Goal: Task Accomplishment & Management: Use online tool/utility

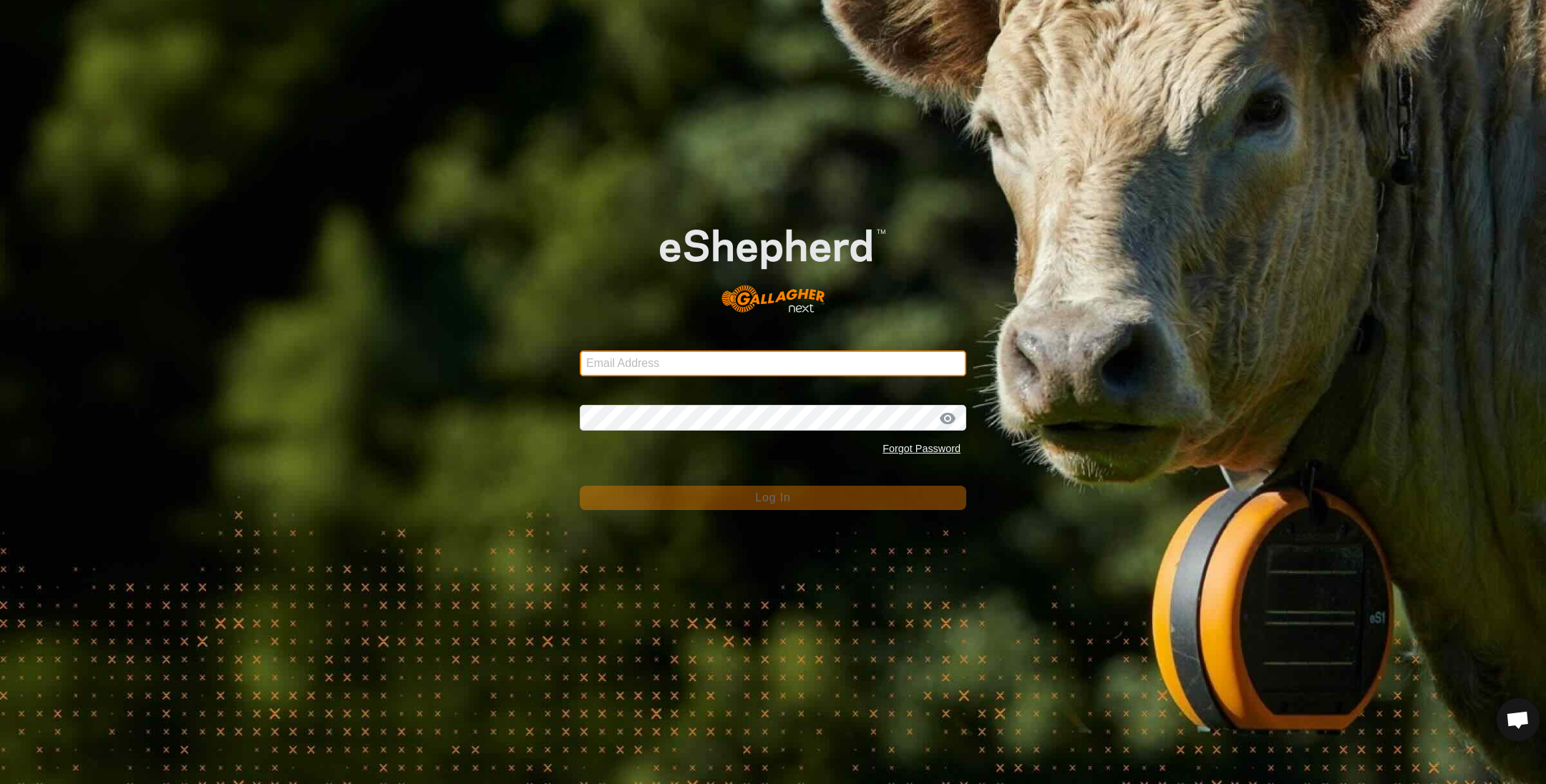
click at [749, 375] on input "Email Address" at bounding box center [773, 363] width 387 height 25
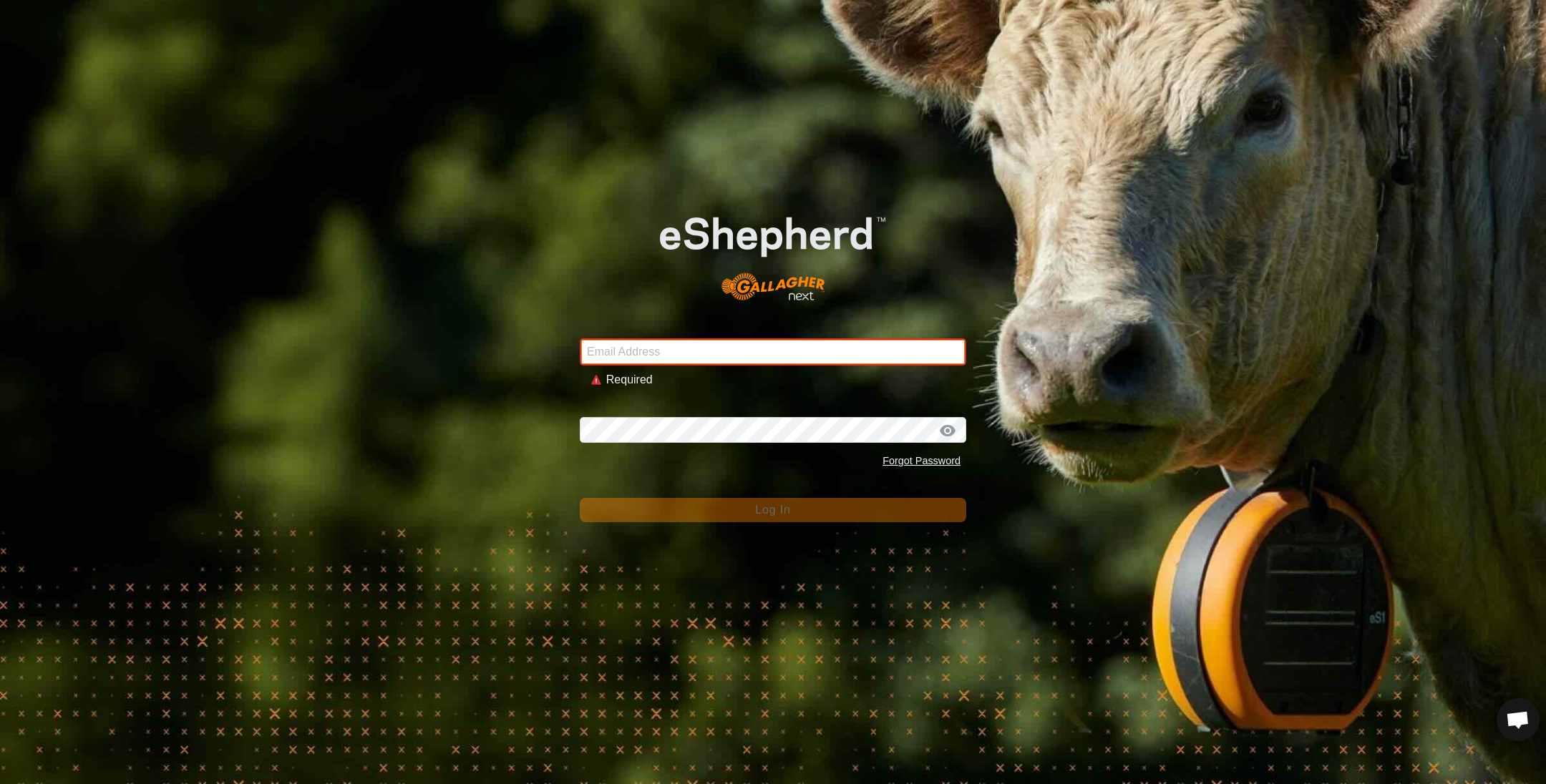
type input "[EMAIL_ADDRESS][DOMAIN_NAME]"
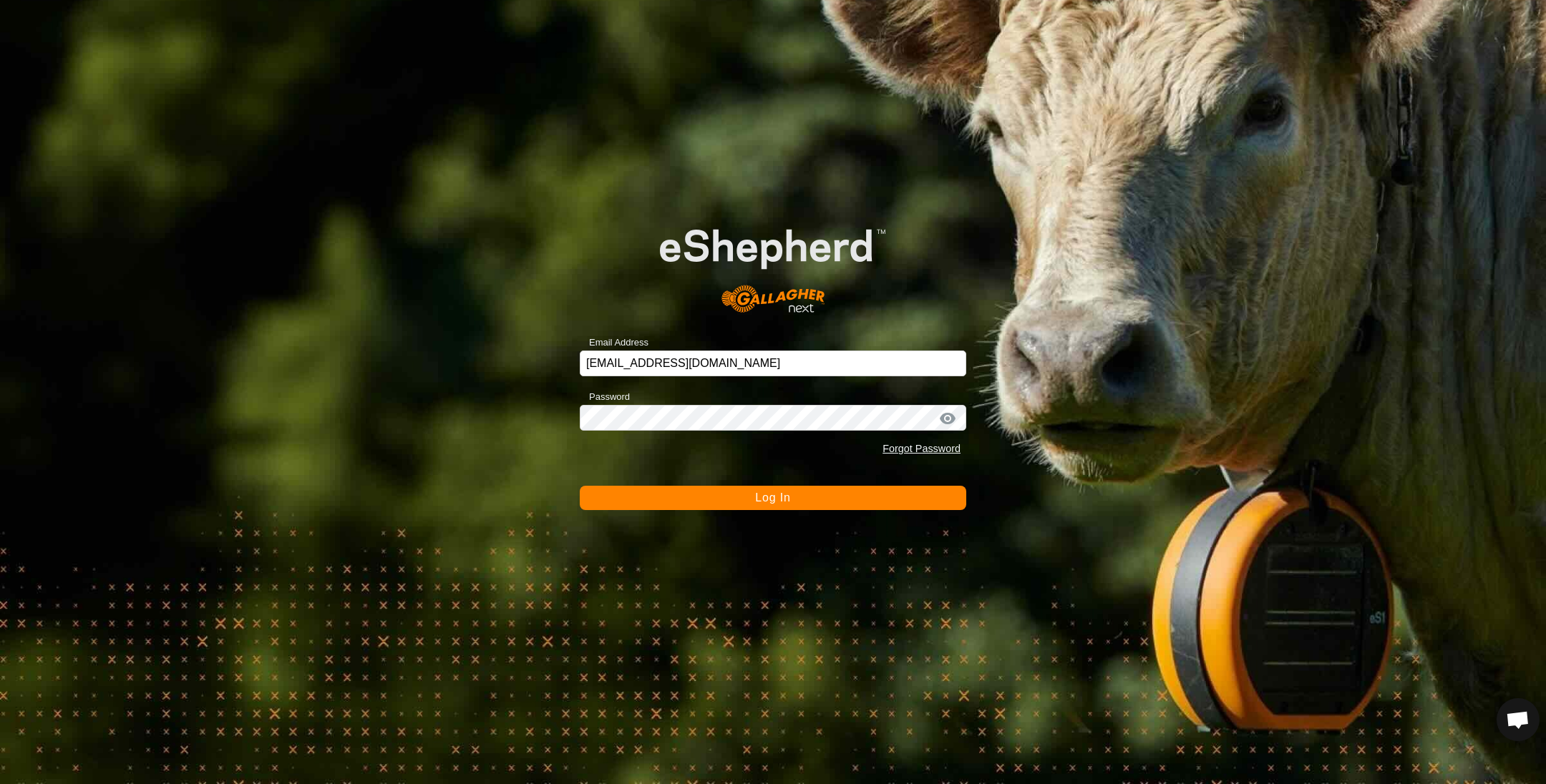
click at [649, 495] on button "Log In" at bounding box center [773, 498] width 387 height 25
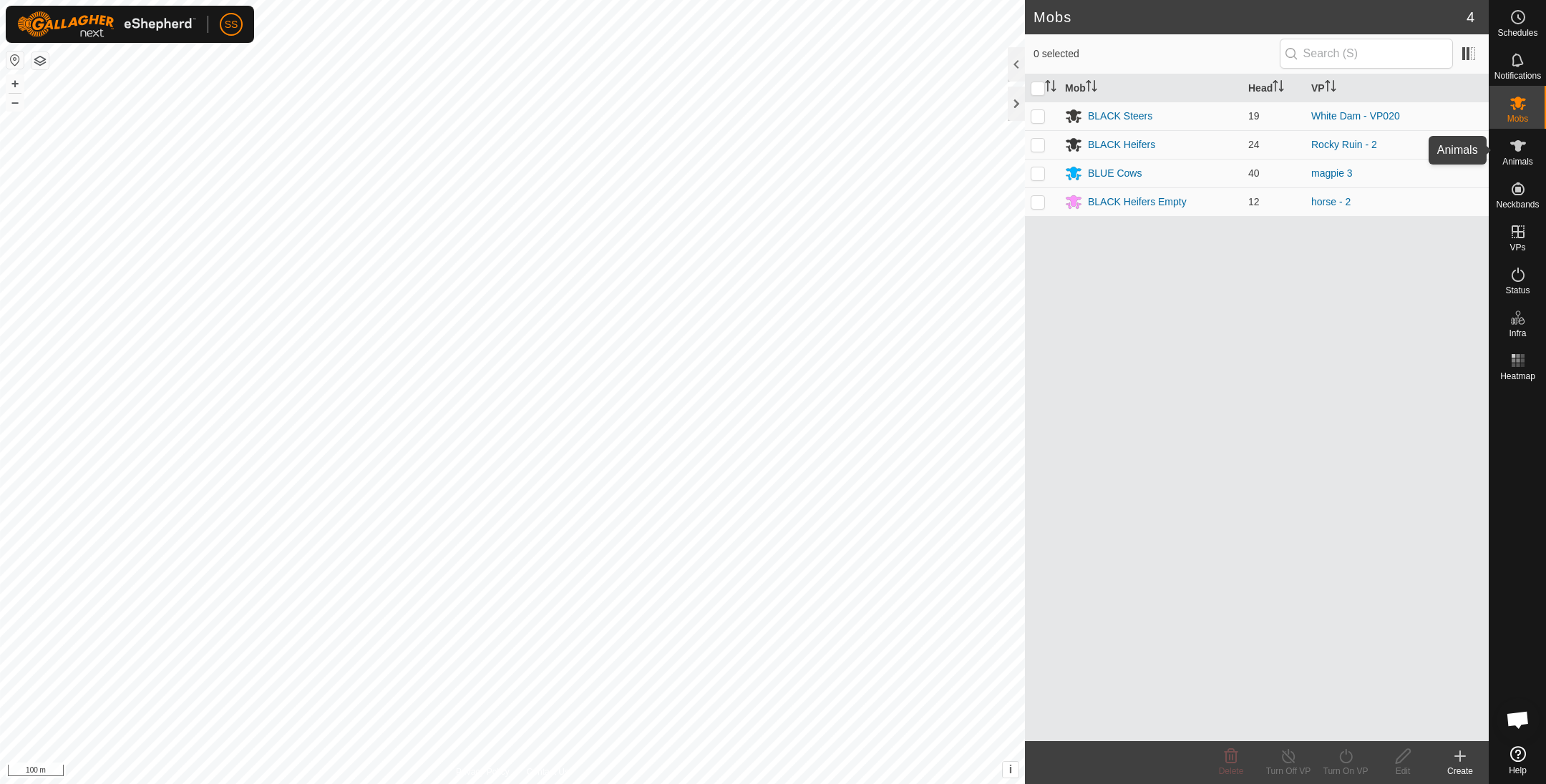
click at [1526, 148] on icon at bounding box center [1518, 146] width 17 height 17
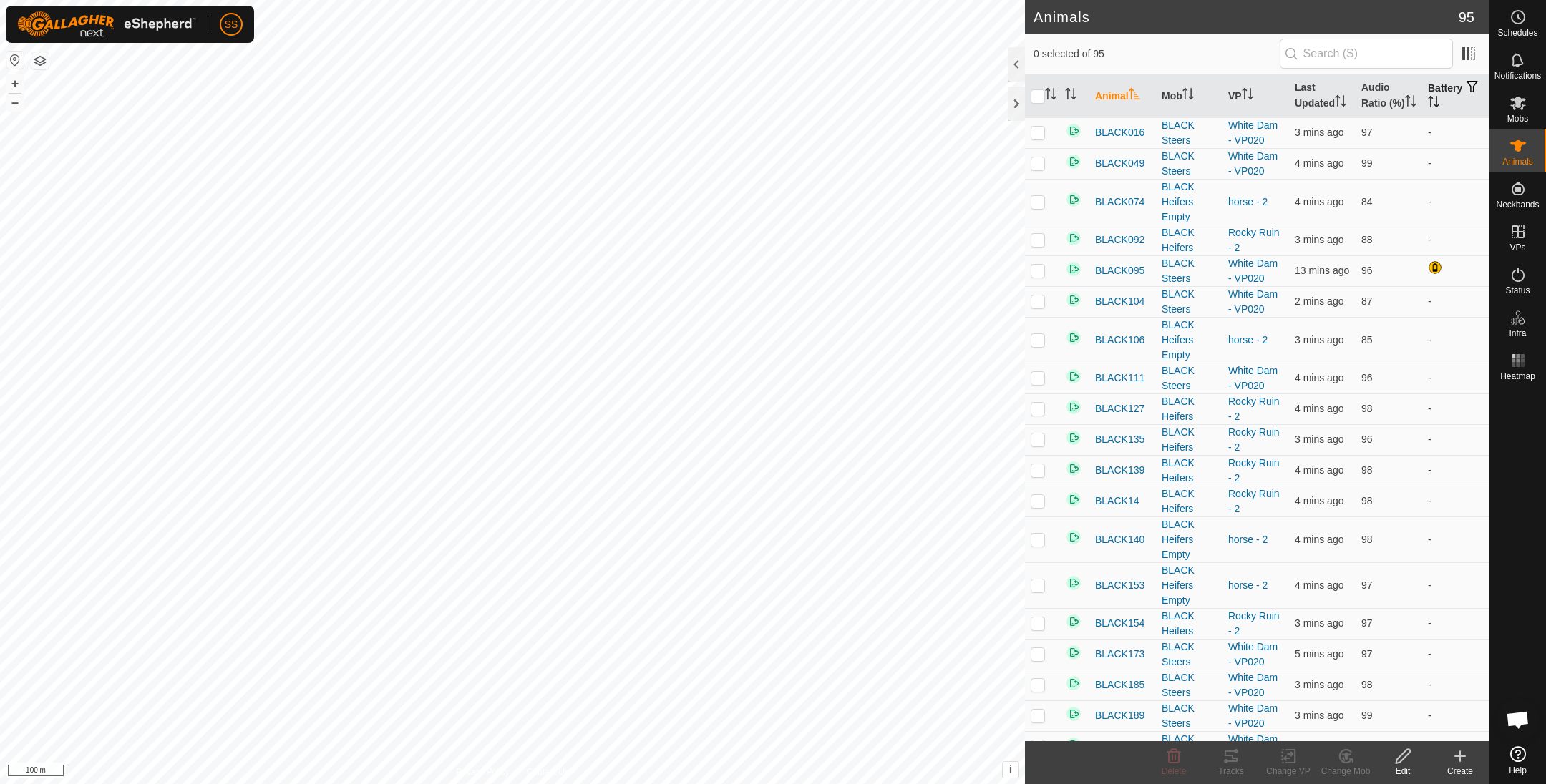
click at [1439, 86] on th "Battery" at bounding box center [1455, 96] width 66 height 44
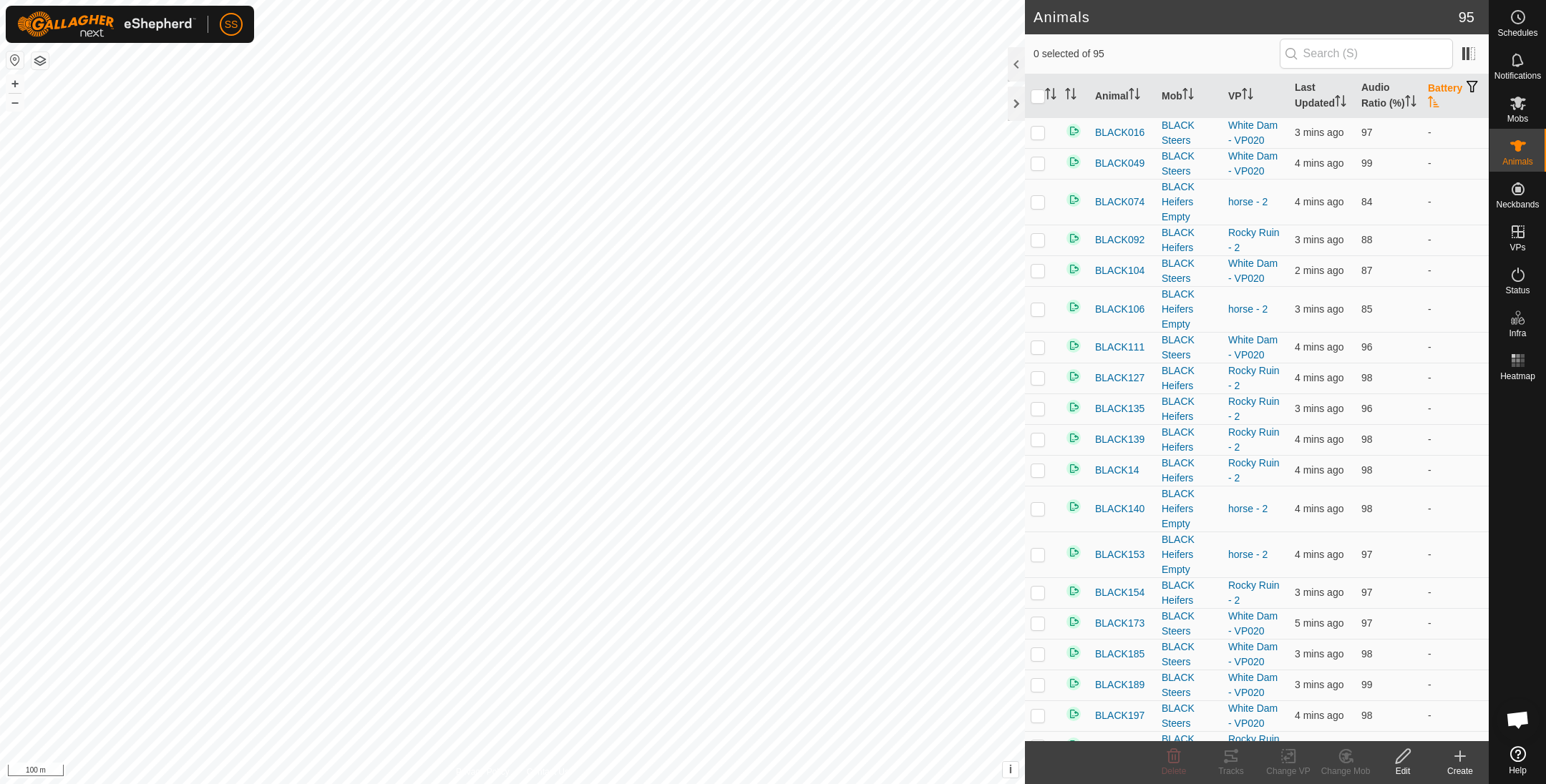
click at [1437, 92] on th "Battery" at bounding box center [1455, 96] width 66 height 44
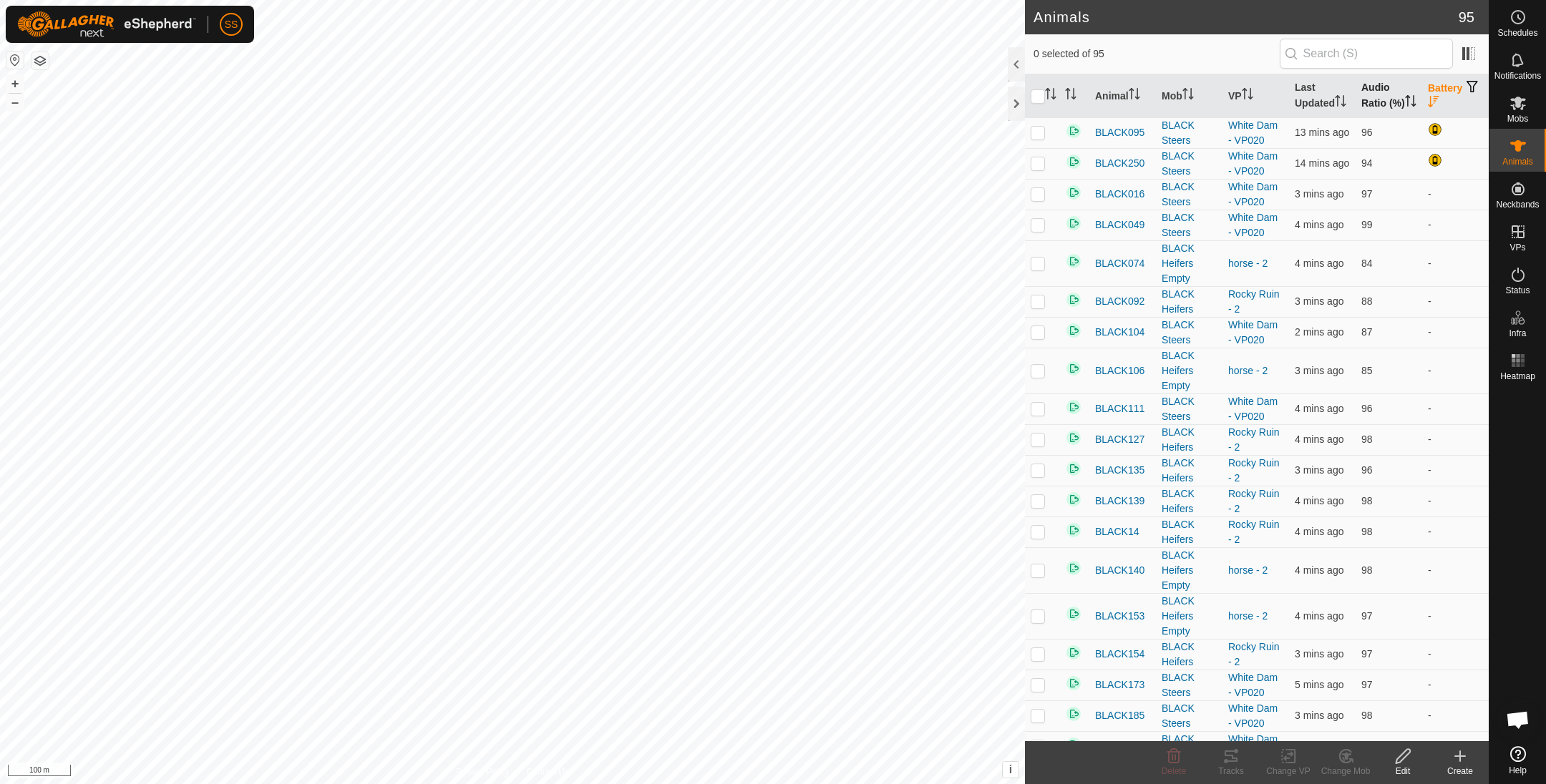
click at [1363, 99] on th "Audio Ratio (%)" at bounding box center [1389, 96] width 66 height 44
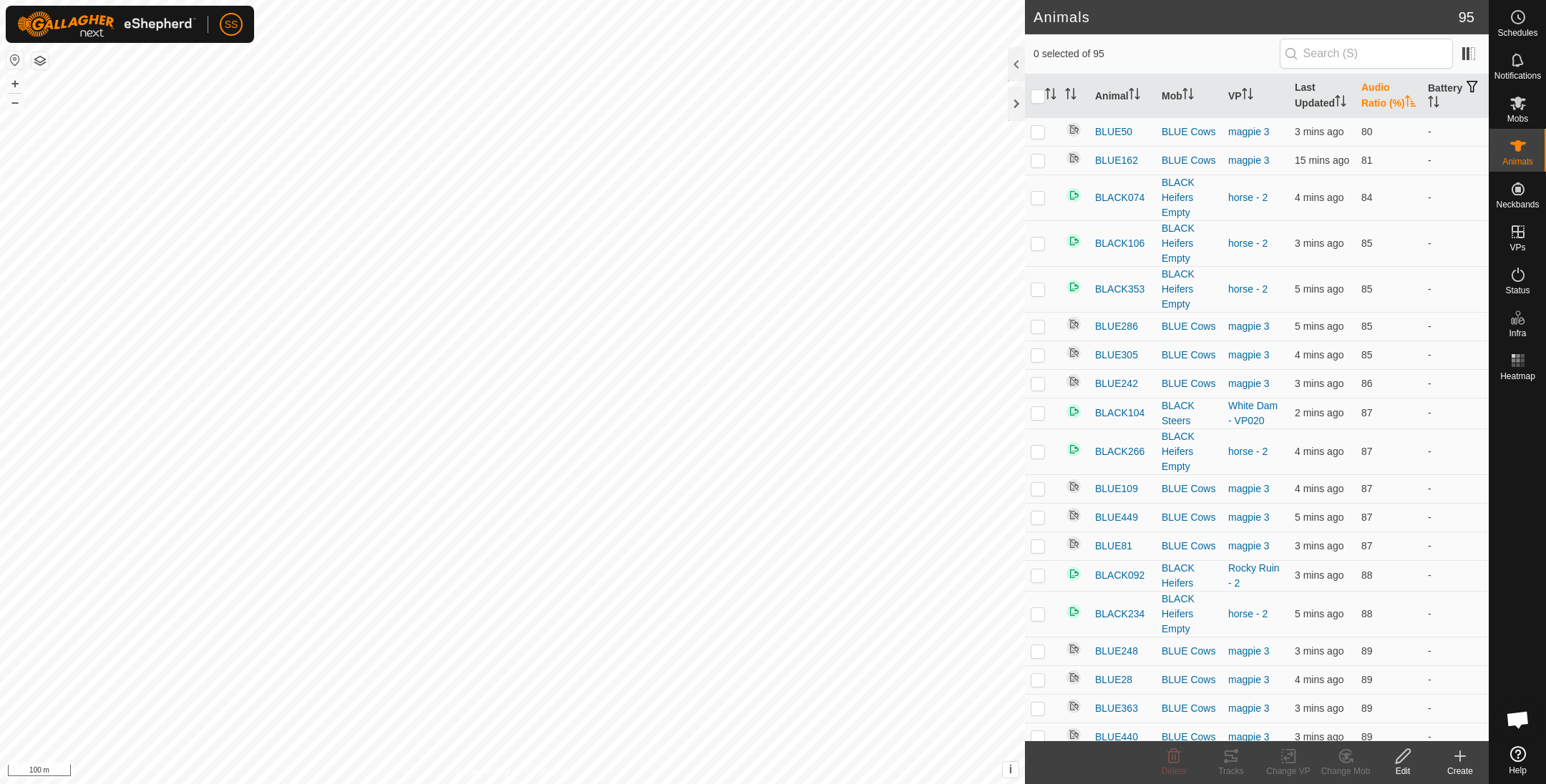
click at [1359, 99] on th "Audio Ratio (%)" at bounding box center [1389, 96] width 66 height 44
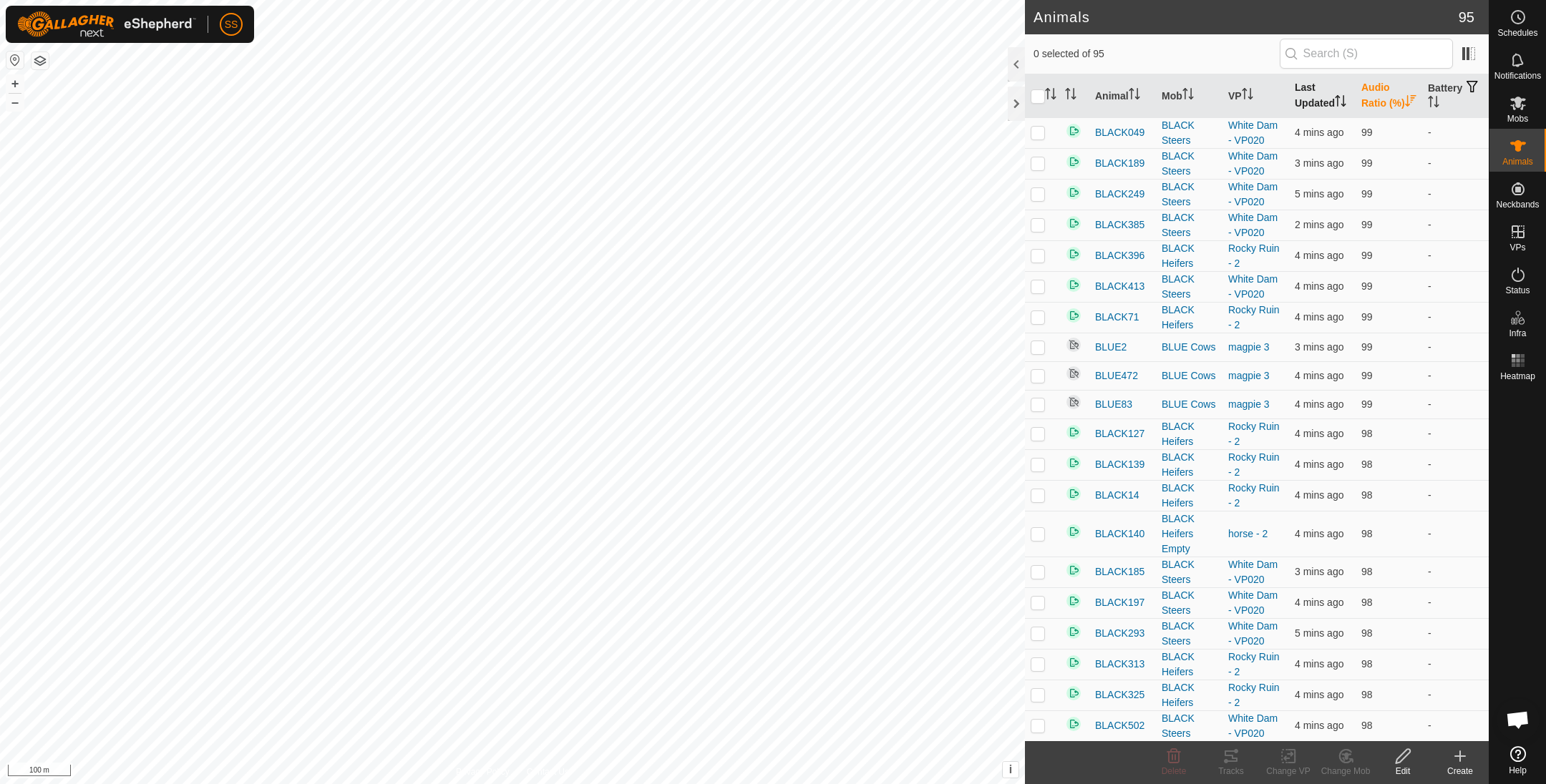
click at [1315, 102] on th "Last Updated" at bounding box center [1323, 96] width 66 height 44
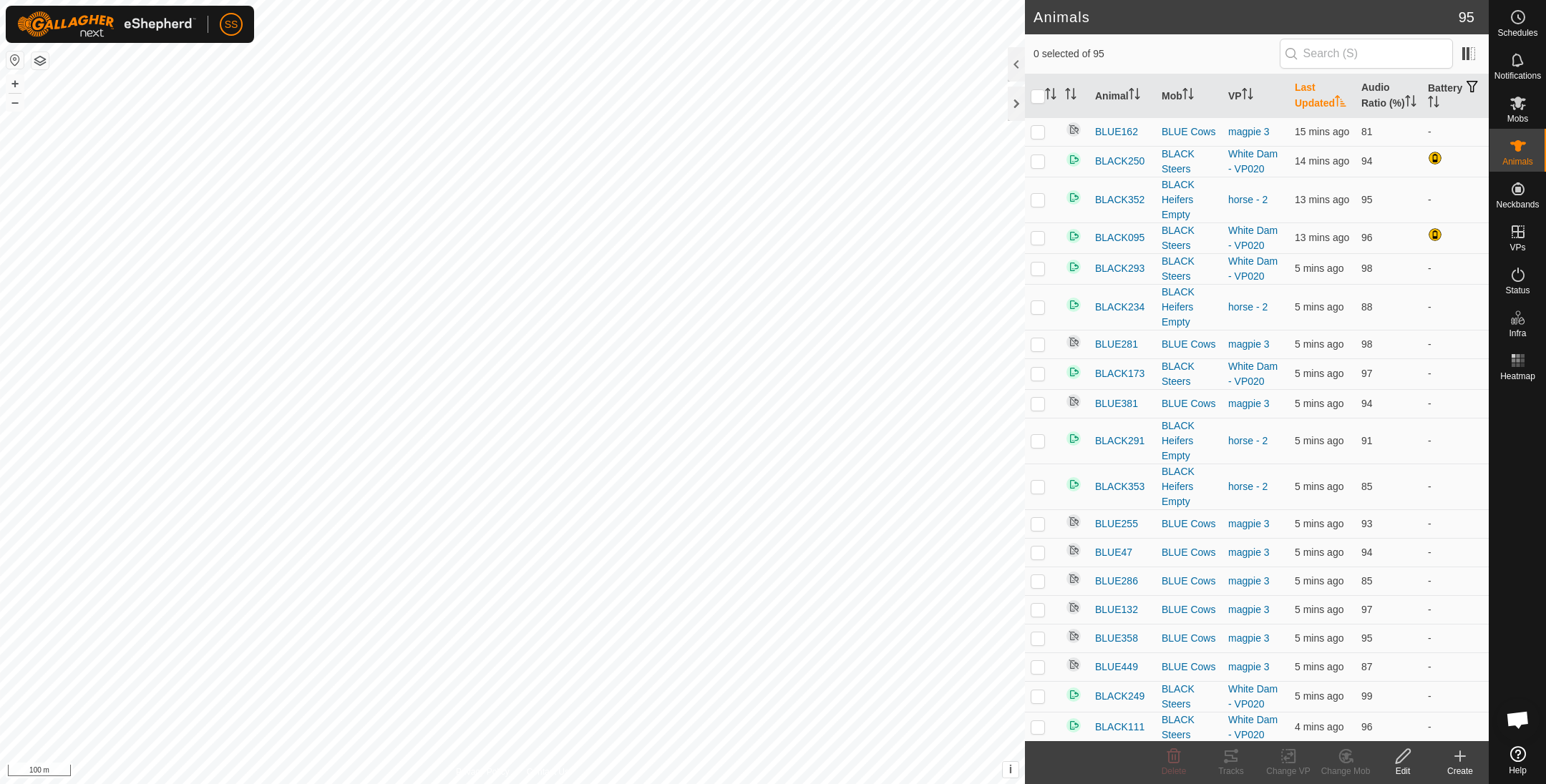
click at [1310, 102] on th "Last Updated" at bounding box center [1323, 96] width 66 height 44
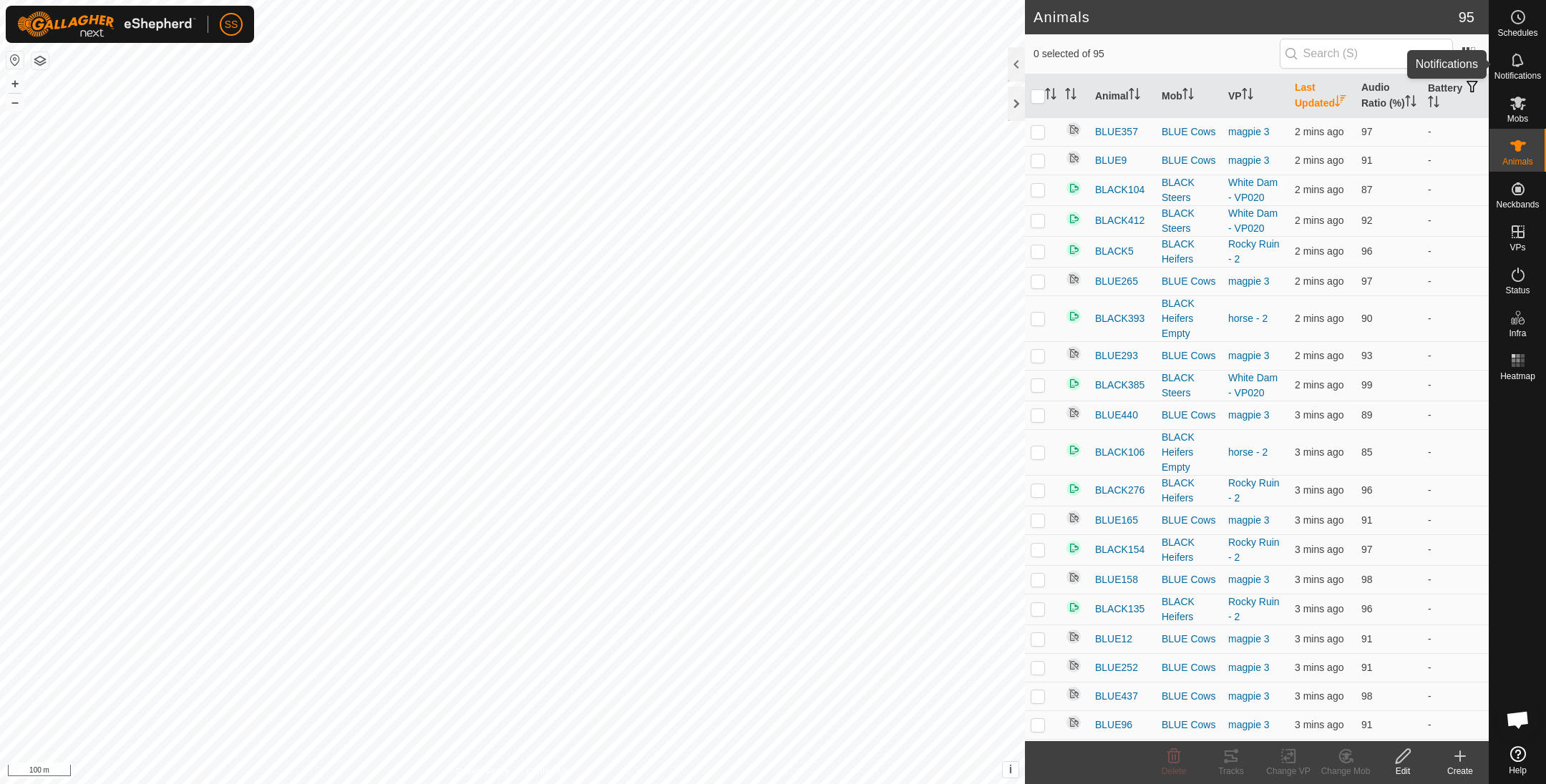
click at [1507, 65] on es-notification-svg-icon at bounding box center [1517, 60] width 25 height 23
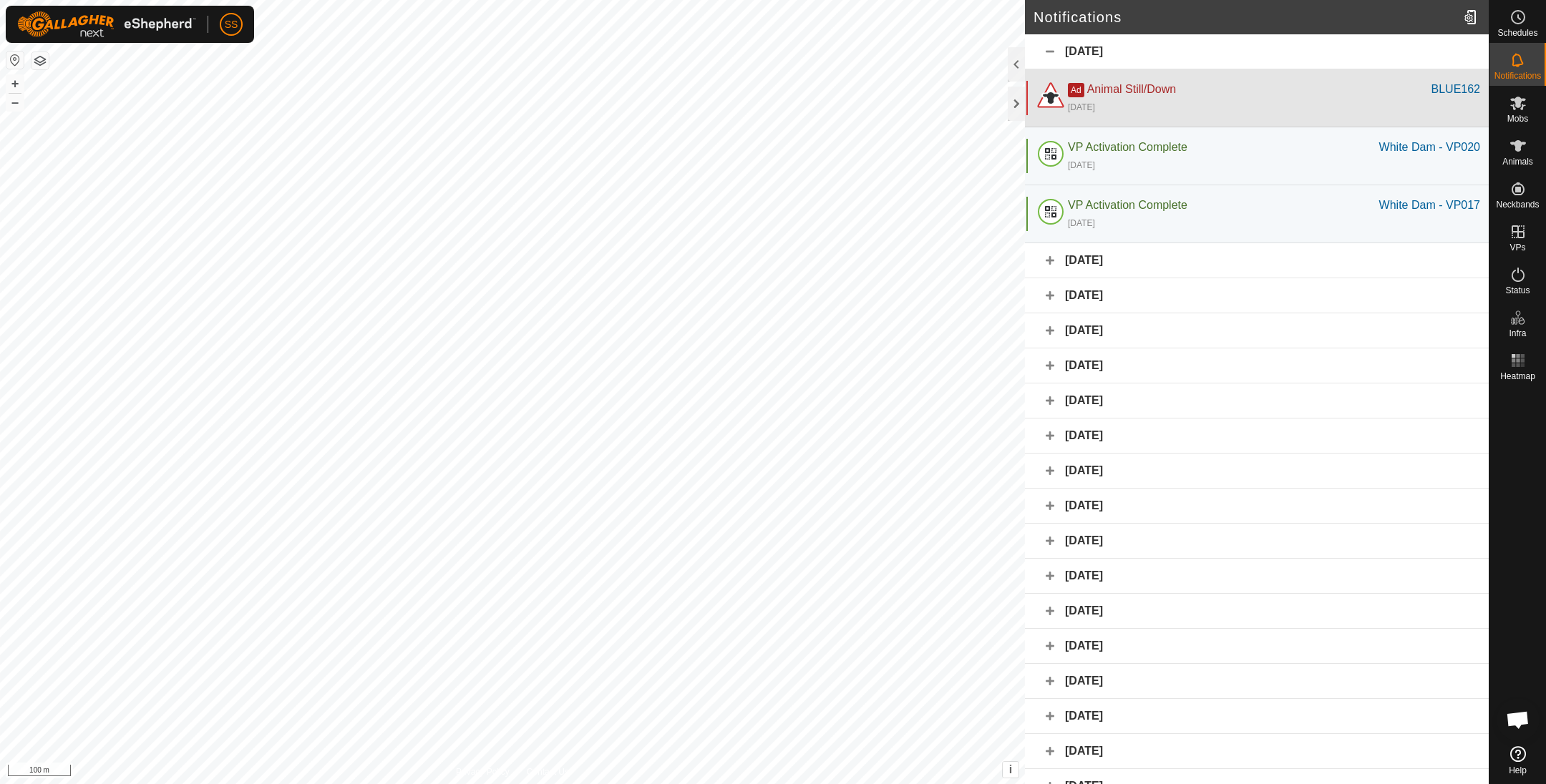
click at [1239, 88] on div "Ad Animal Still/Down" at bounding box center [1249, 89] width 364 height 17
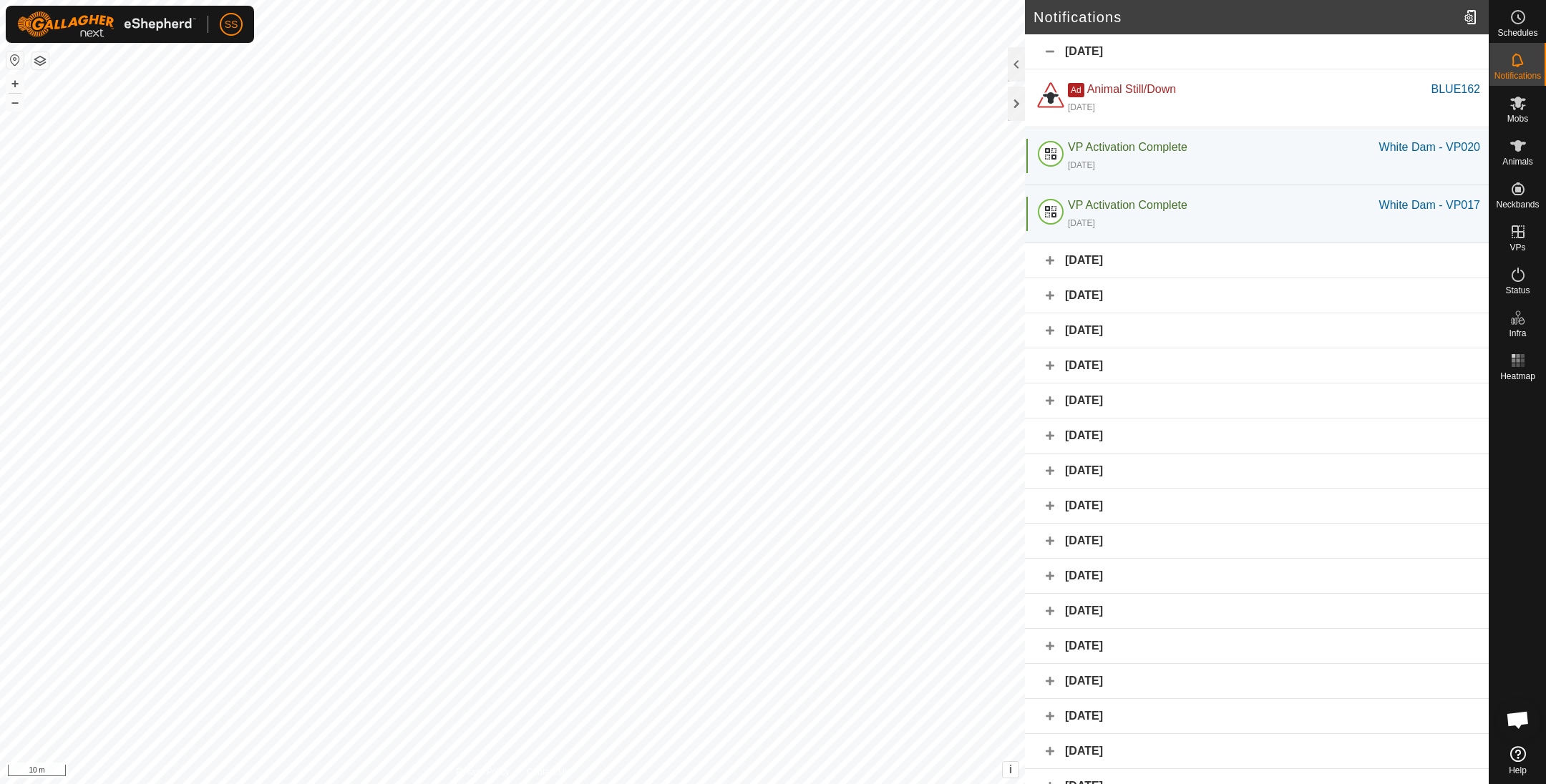
click at [1046, 260] on div "[DATE]" at bounding box center [1257, 261] width 464 height 35
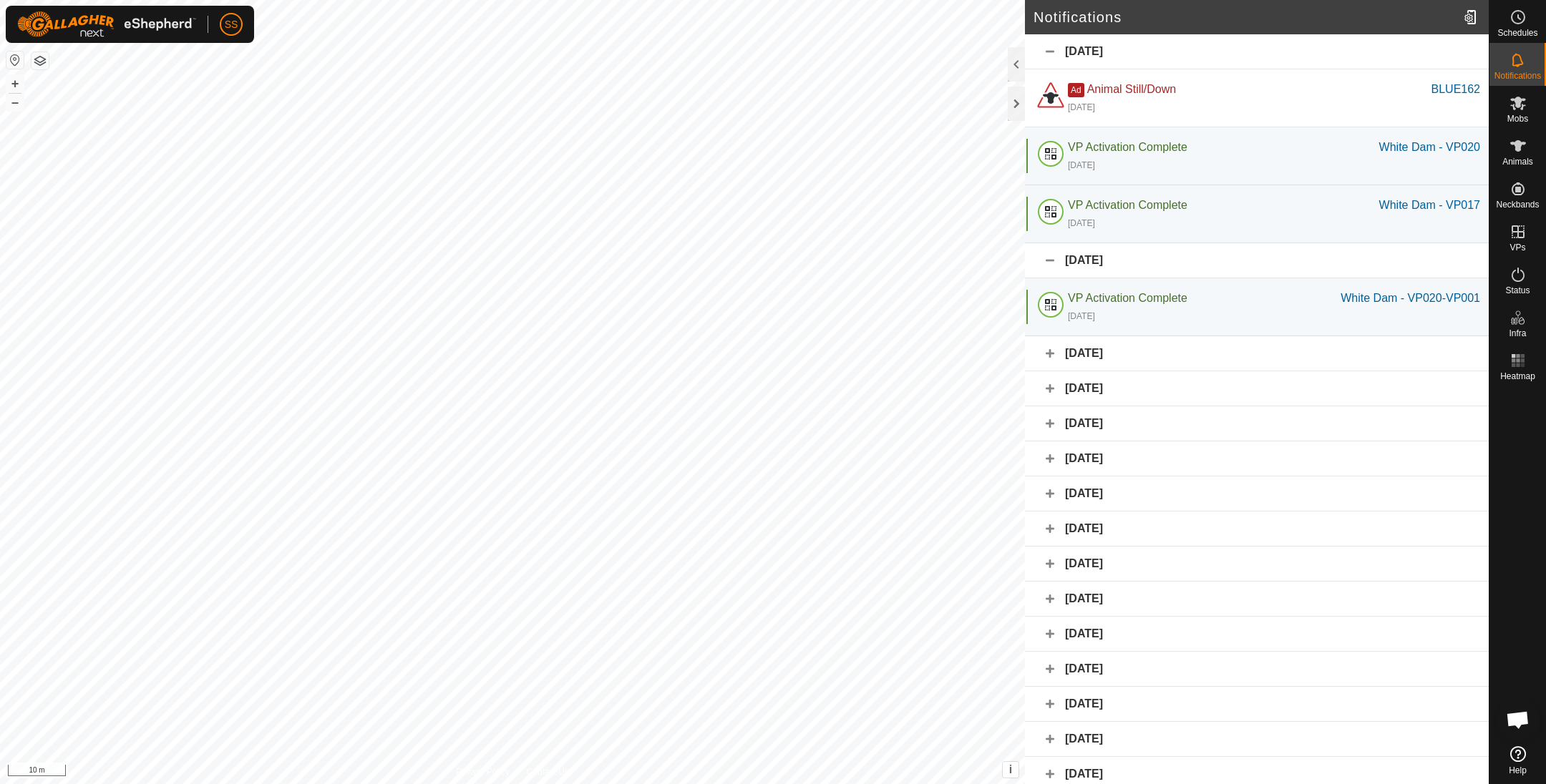
click at [1046, 260] on div "[DATE]" at bounding box center [1257, 261] width 464 height 35
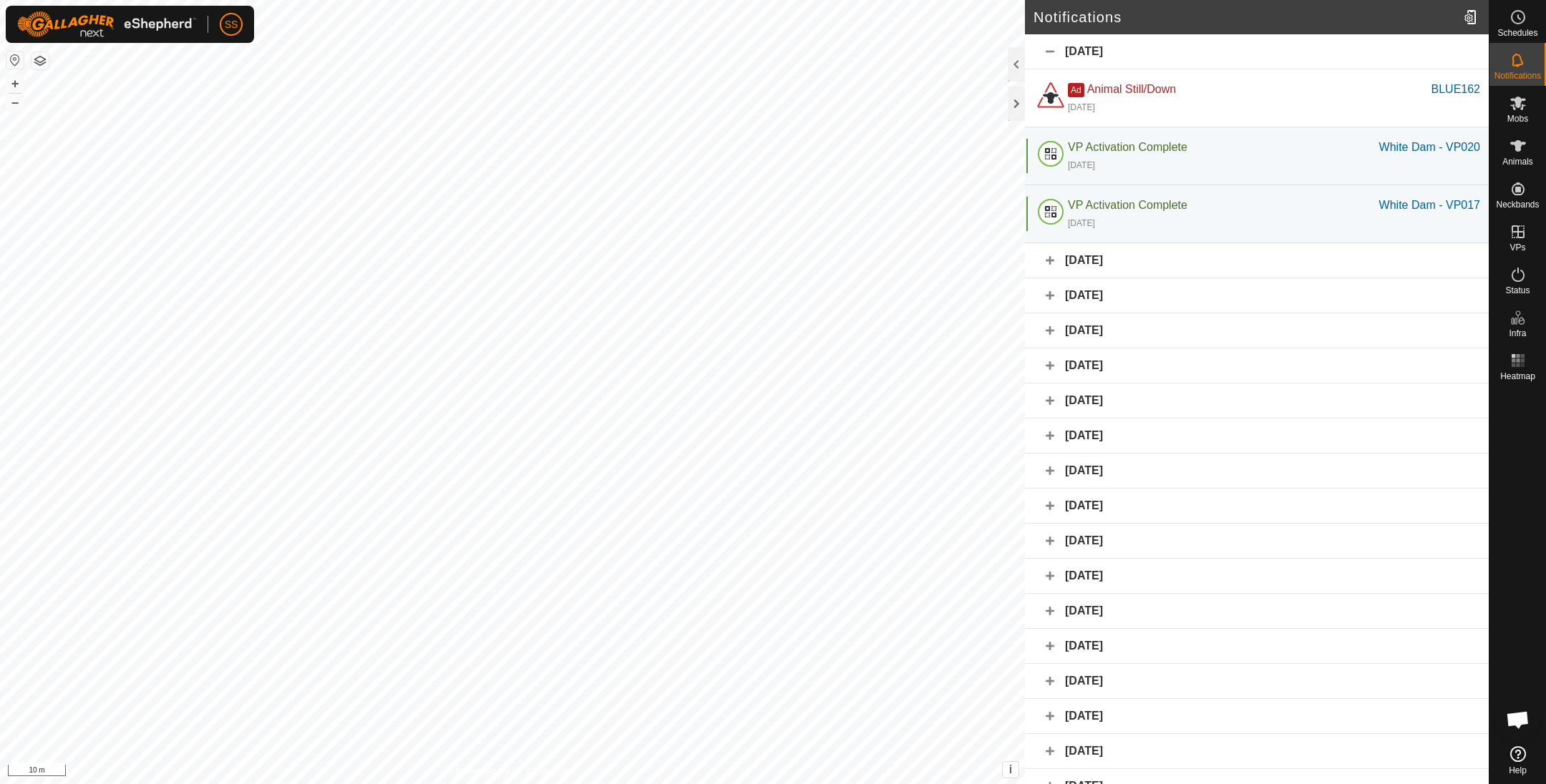
click at [1050, 52] on div "[DATE]" at bounding box center [1257, 52] width 464 height 35
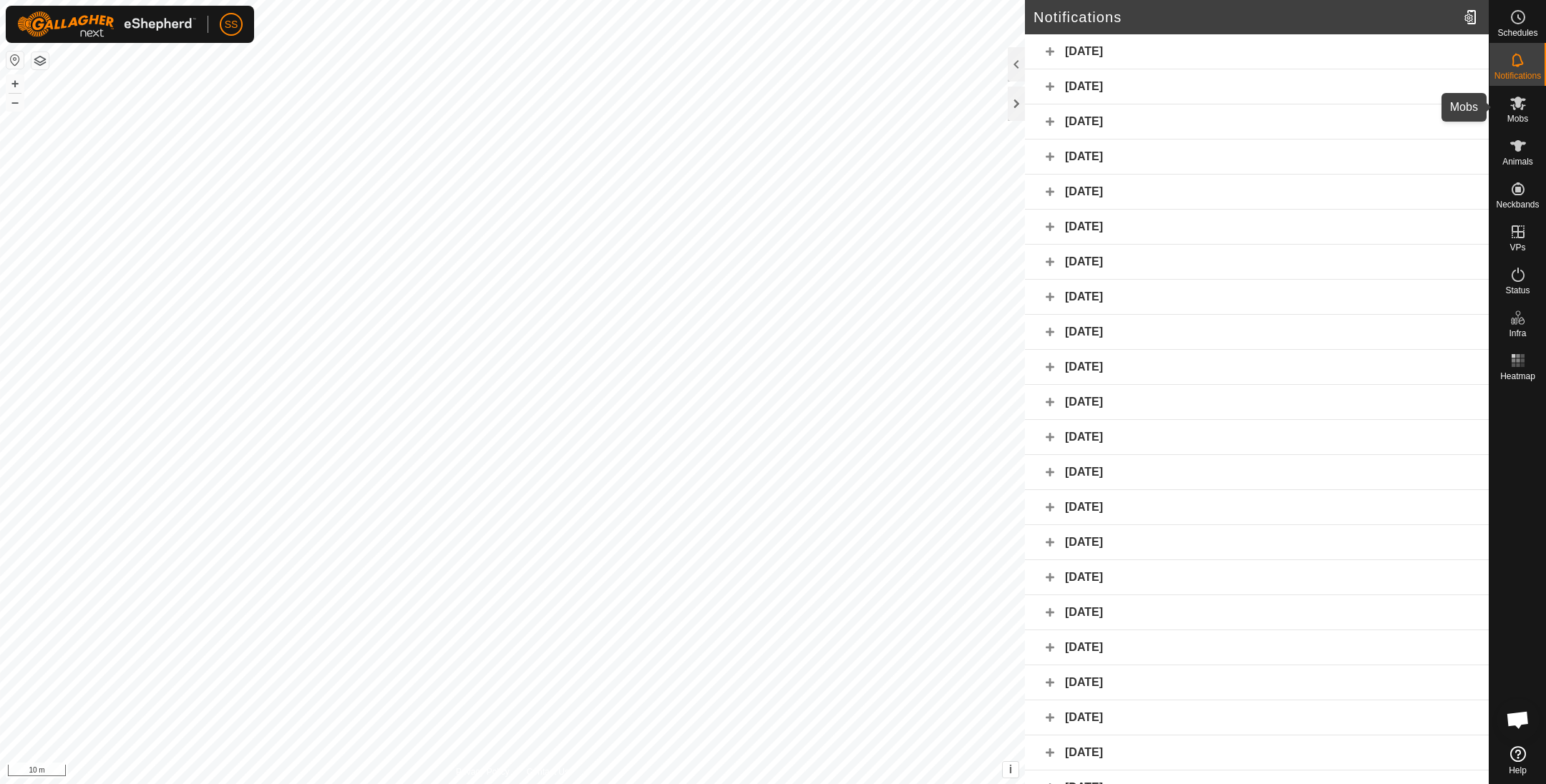
click at [1502, 112] on div "Mobs" at bounding box center [1517, 108] width 56 height 43
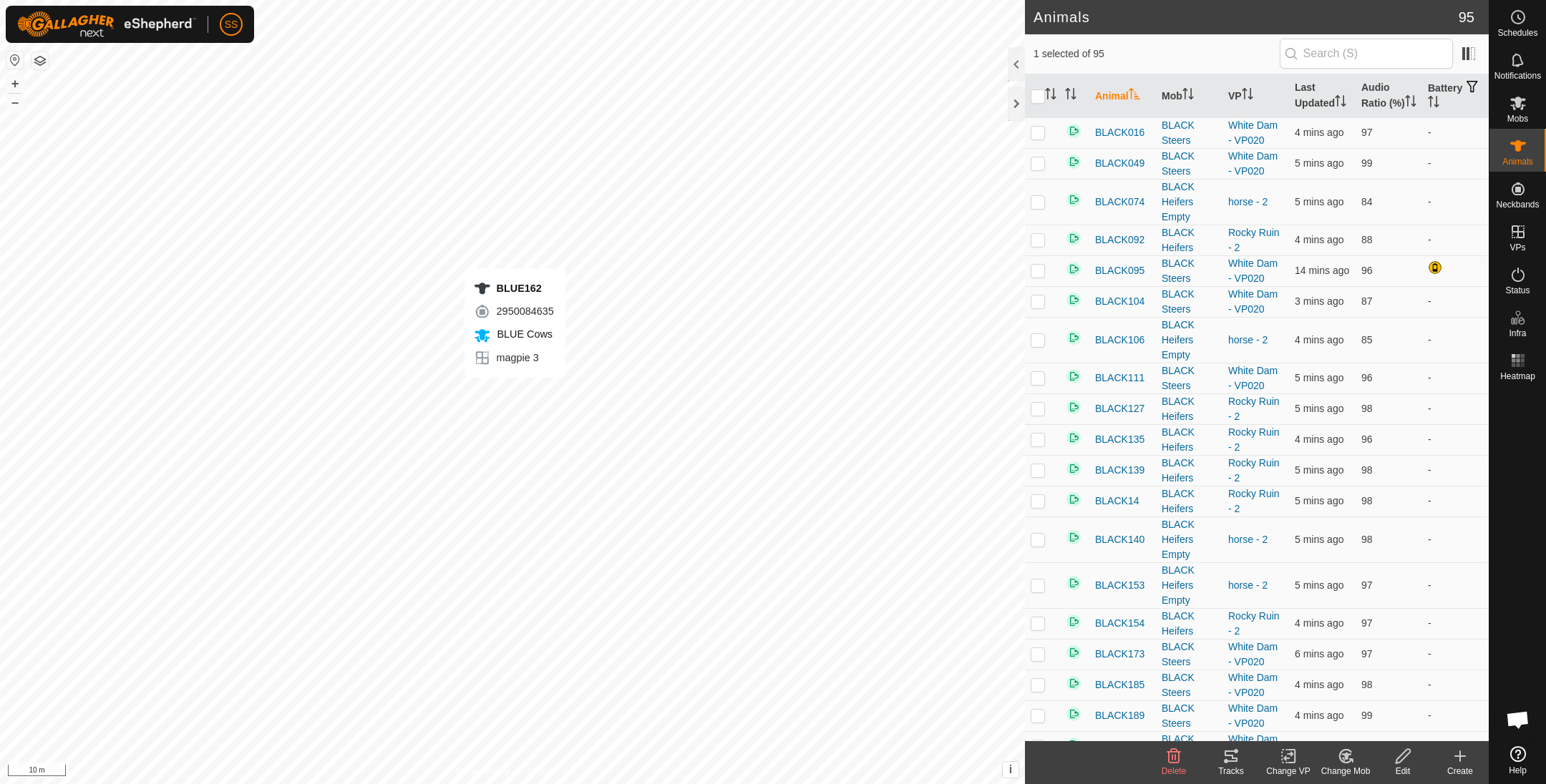
checkbox input "true"
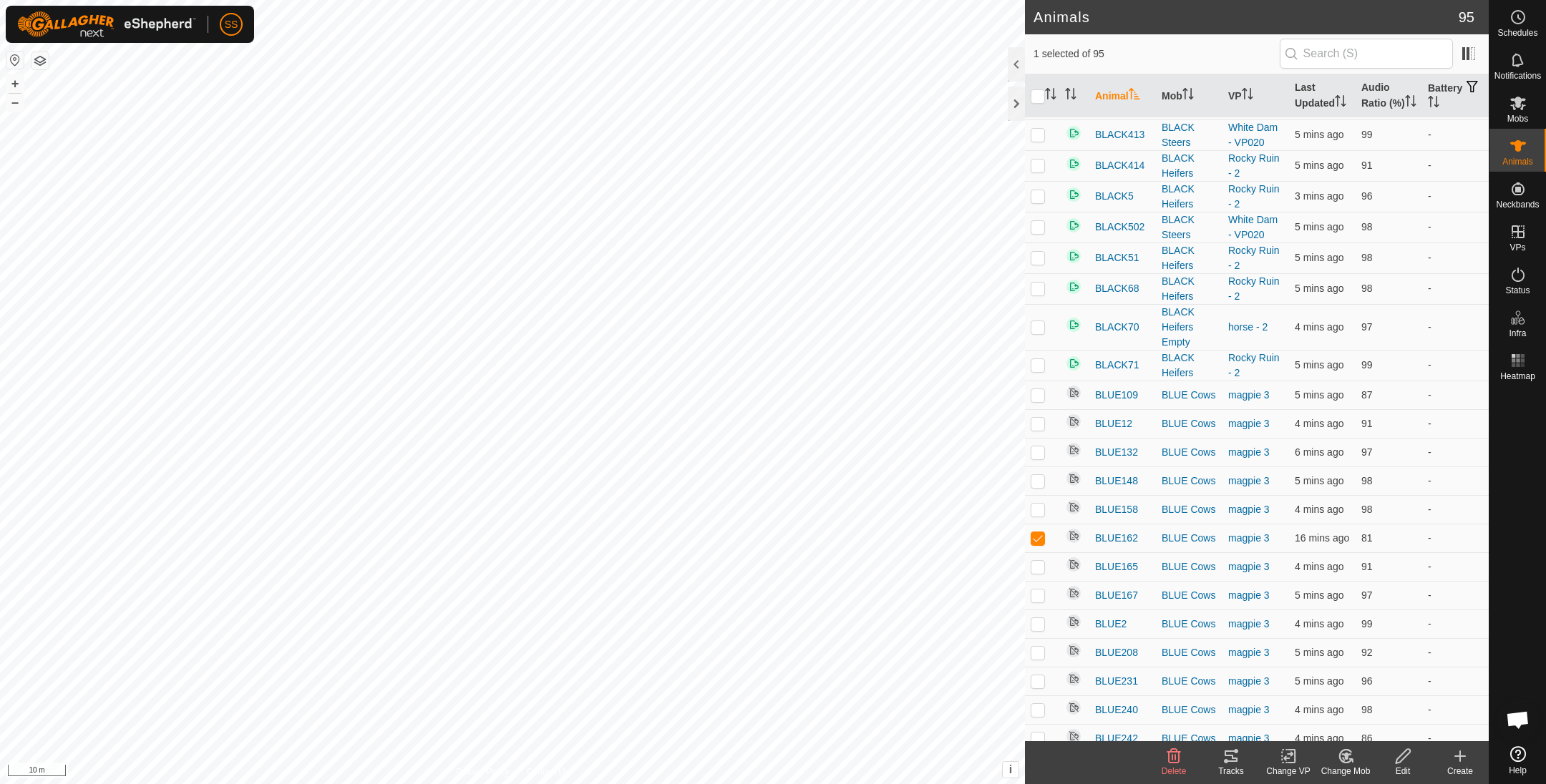
scroll to position [1610, 0]
click at [1122, 545] on span "BLUE162" at bounding box center [1117, 538] width 43 height 15
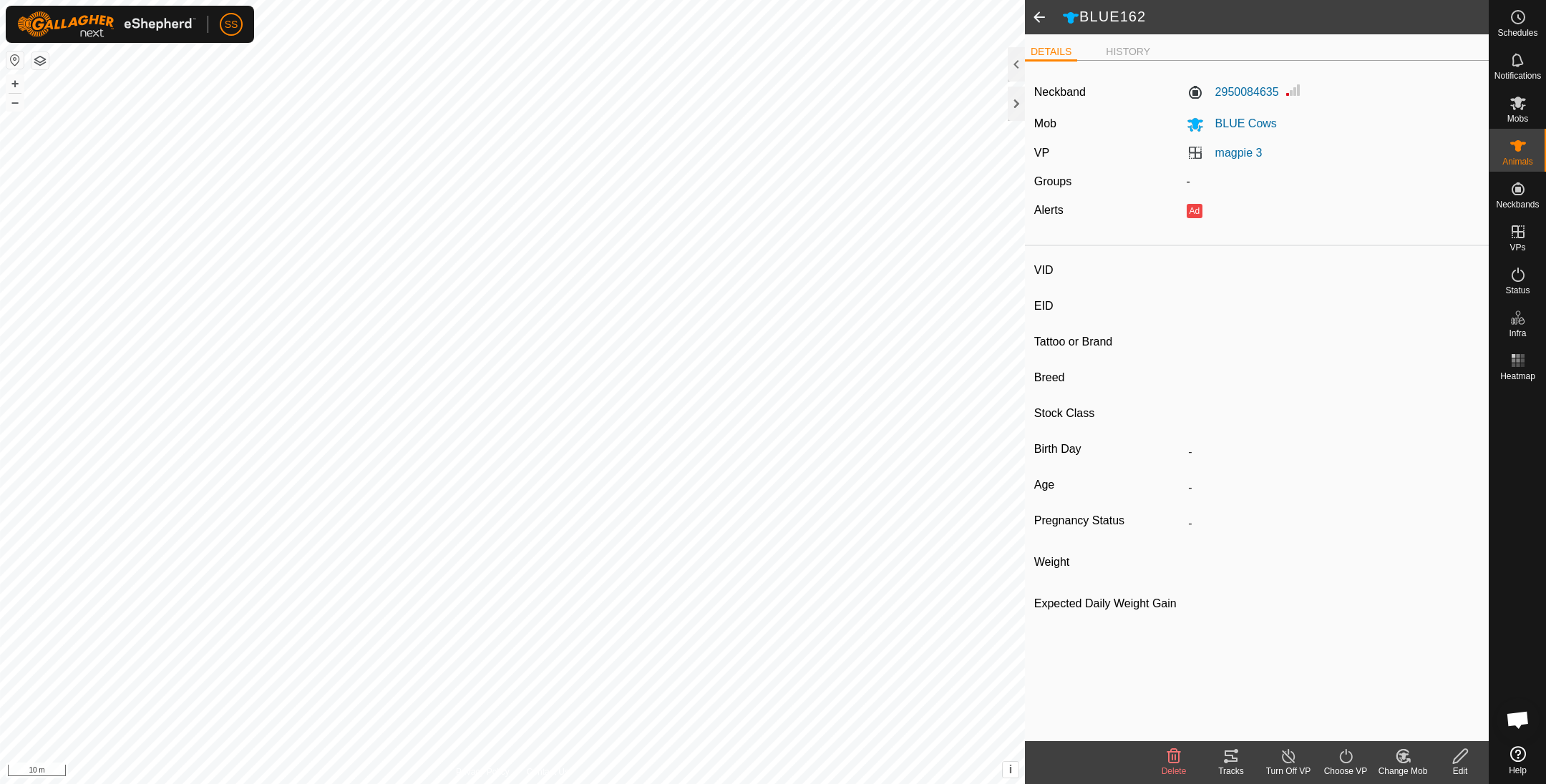
type input "BLUE162"
type input "982123801027867"
type input "-"
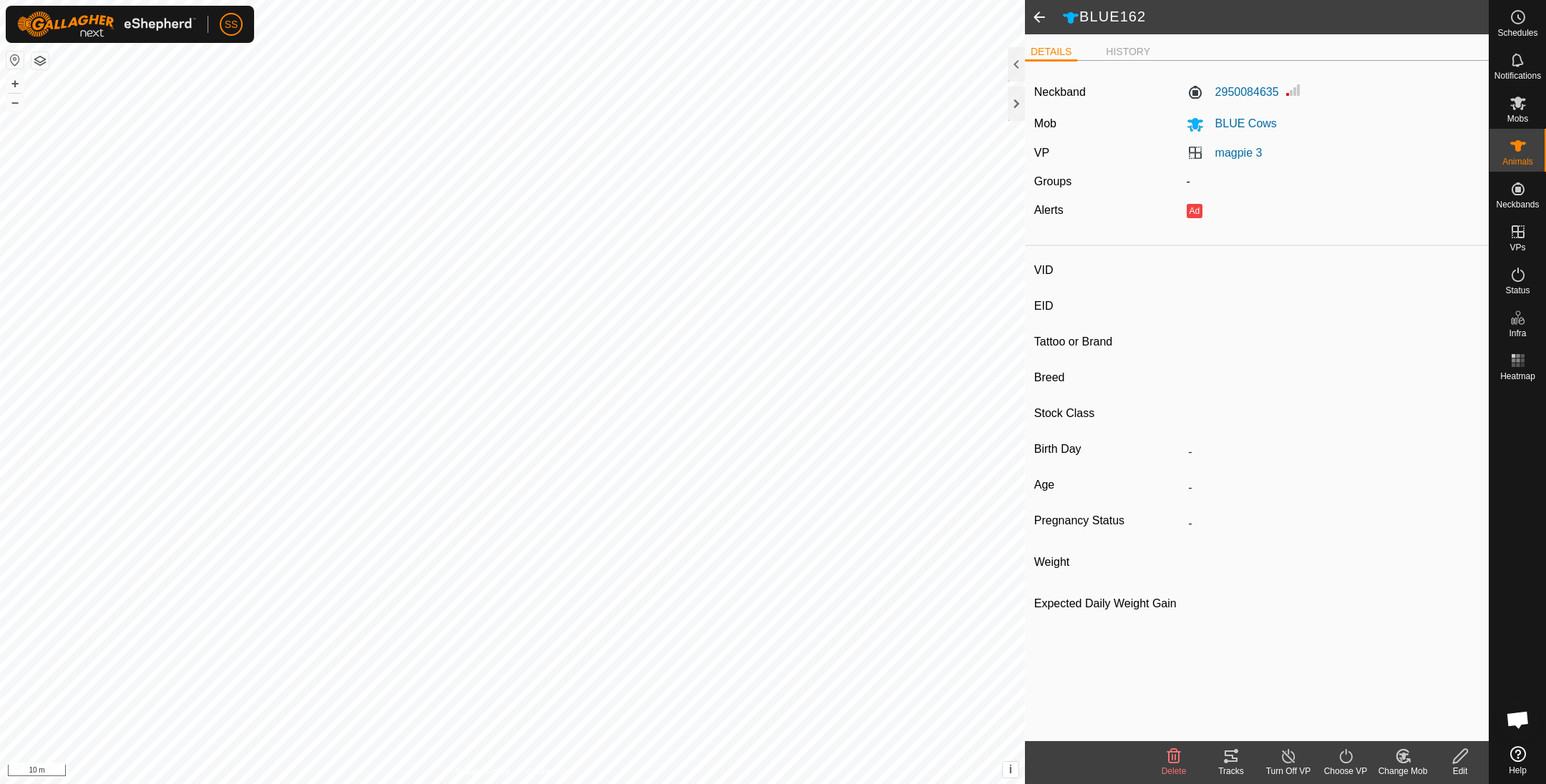
type input "648 kg"
type input "-"
click at [1224, 755] on icon at bounding box center [1231, 756] width 17 height 17
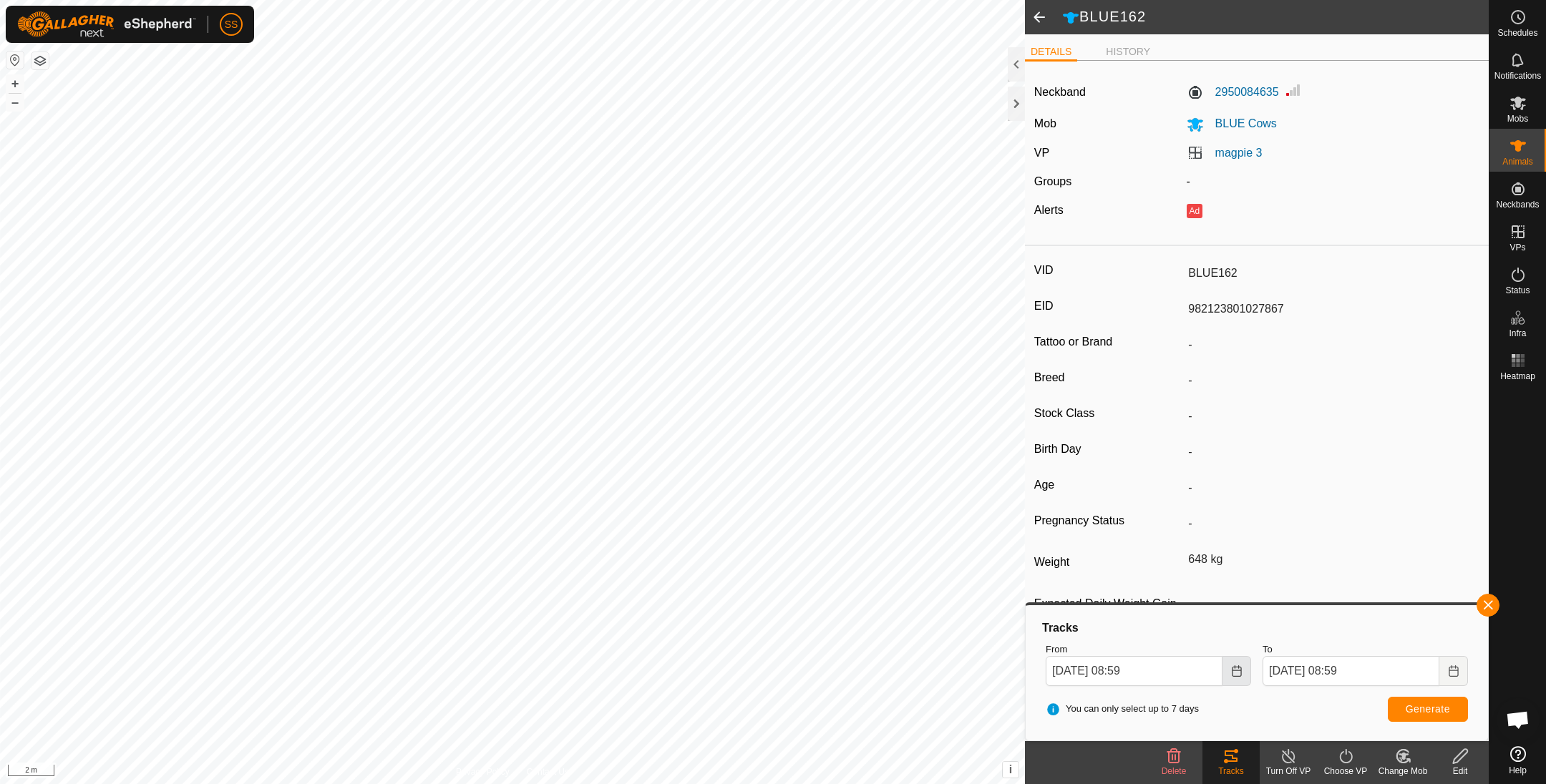
click at [1235, 670] on icon "Choose Date" at bounding box center [1236, 671] width 9 height 12
click at [1068, 513] on span "12" at bounding box center [1068, 514] width 23 height 23
type input "[DATE] 08:59"
click at [1422, 703] on span "Generate" at bounding box center [1428, 709] width 45 height 12
click at [1484, 602] on button "button" at bounding box center [1488, 605] width 23 height 23
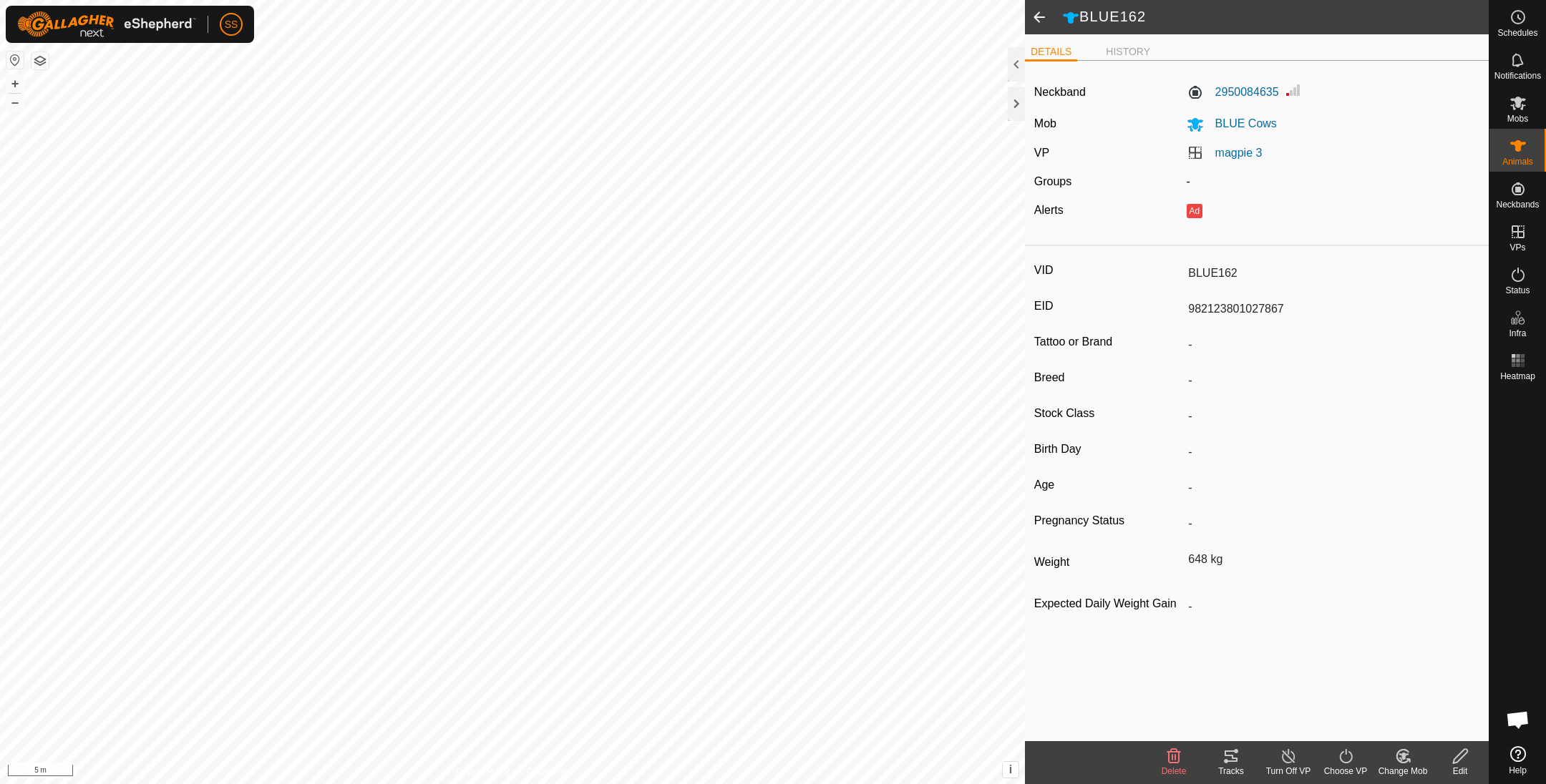
click at [1041, 16] on span at bounding box center [1039, 17] width 29 height 35
